Goal: Transaction & Acquisition: Subscribe to service/newsletter

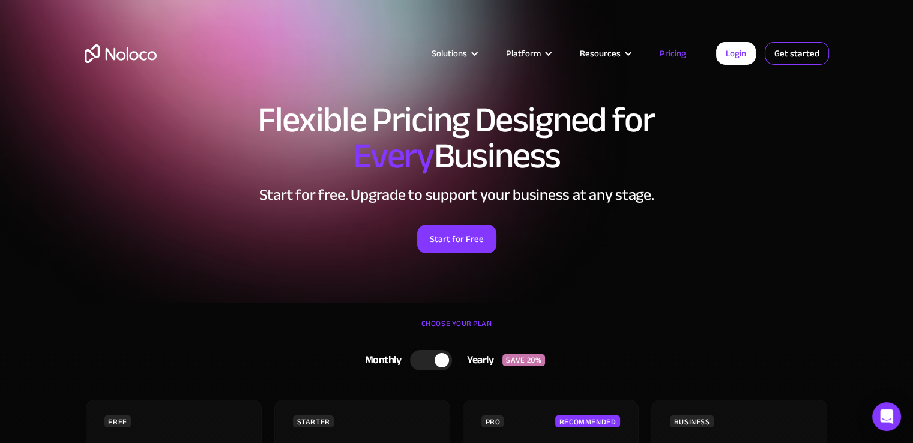
click at [814, 55] on link "Get started" at bounding box center [797, 53] width 64 height 23
